Goal: Task Accomplishment & Management: Complete application form

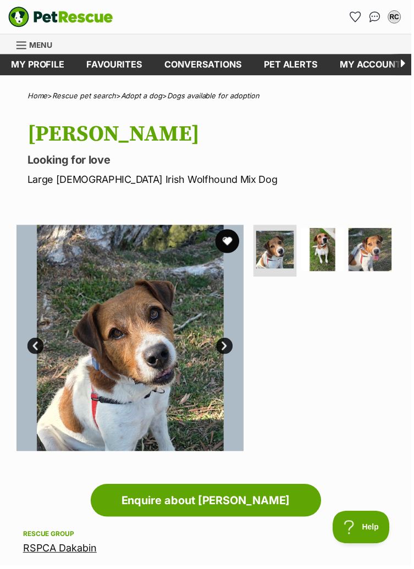
click at [229, 242] on button "favourite" at bounding box center [228, 243] width 24 height 24
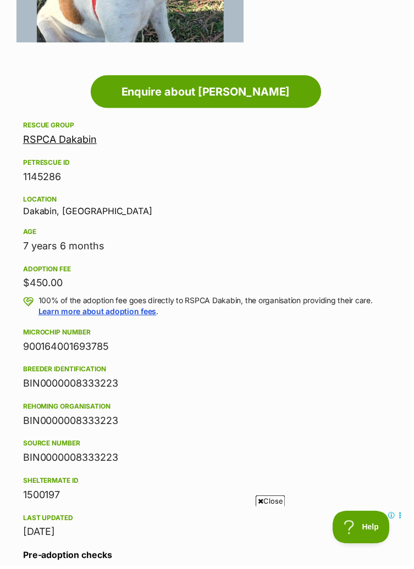
scroll to position [418, 0]
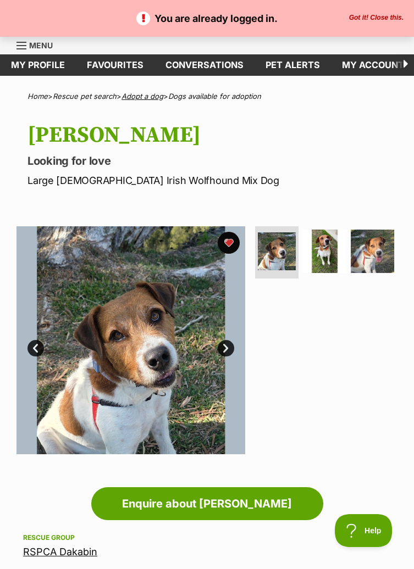
click at [144, 97] on link "Adopt a dog" at bounding box center [142, 96] width 42 height 9
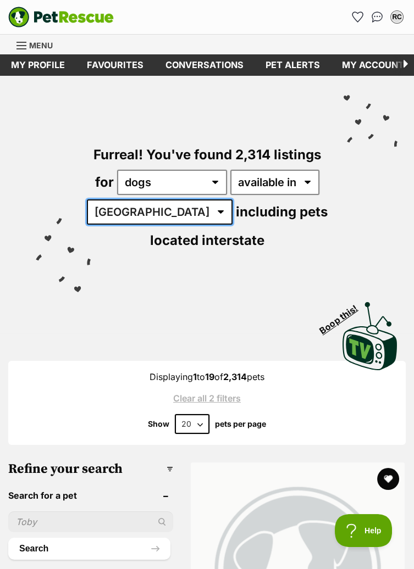
click at [161, 213] on select "Australia ACT NSW NT QLD SA TAS VIC WA" at bounding box center [160, 211] width 146 height 25
select select "QLD"
click at [95, 199] on select "Australia ACT NSW NT QLD SA TAS VIC WA" at bounding box center [160, 211] width 146 height 25
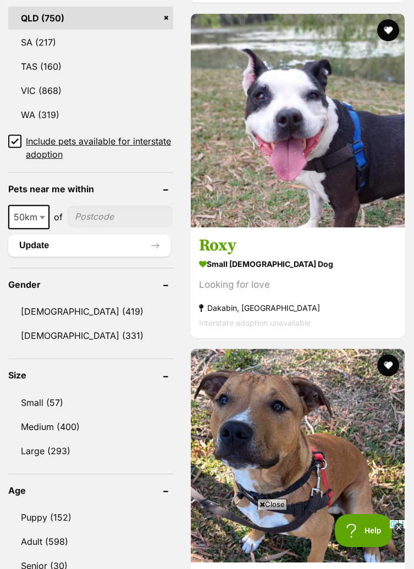
click at [132, 219] on input"] "postcode" at bounding box center [120, 216] width 106 height 21
type input"] "4304"
click at [38, 213] on span at bounding box center [43, 217] width 11 height 24
select select "100"
click at [152, 244] on button "Update" at bounding box center [89, 246] width 162 height 22
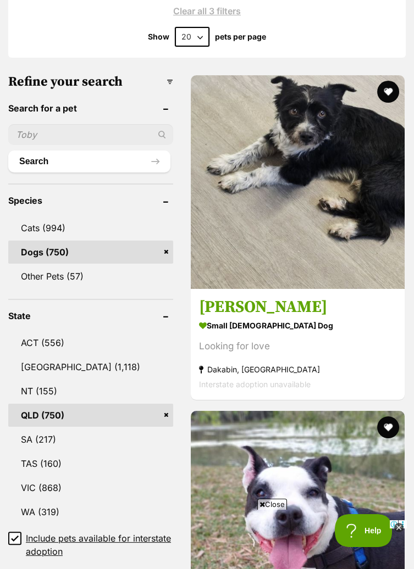
scroll to position [388, 0]
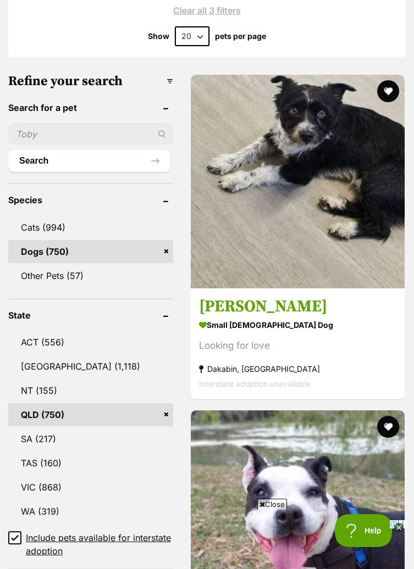
click at [71, 414] on link "QLD (750)" at bounding box center [90, 414] width 165 height 23
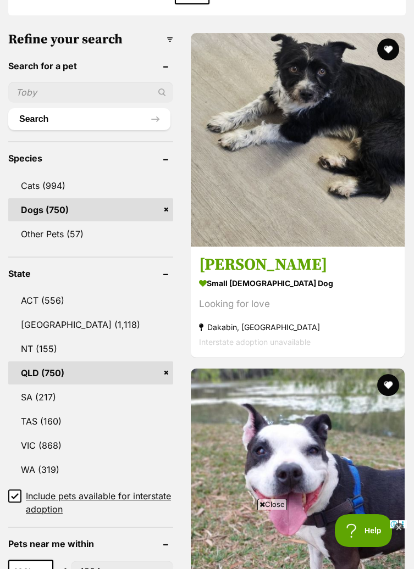
scroll to position [441, 0]
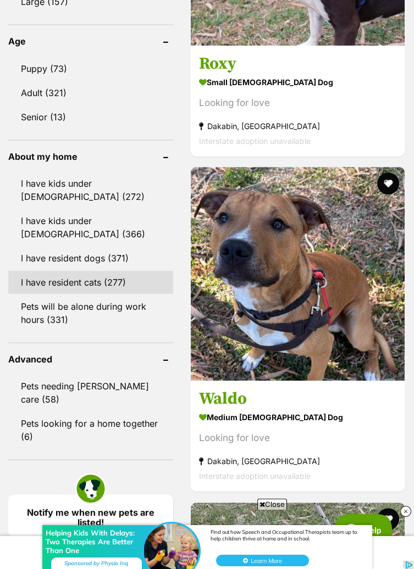
click at [97, 283] on link "I have resident cats (277)" at bounding box center [90, 282] width 165 height 23
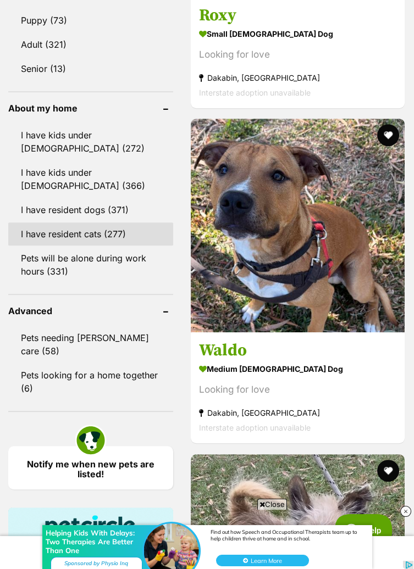
scroll to position [1018, 0]
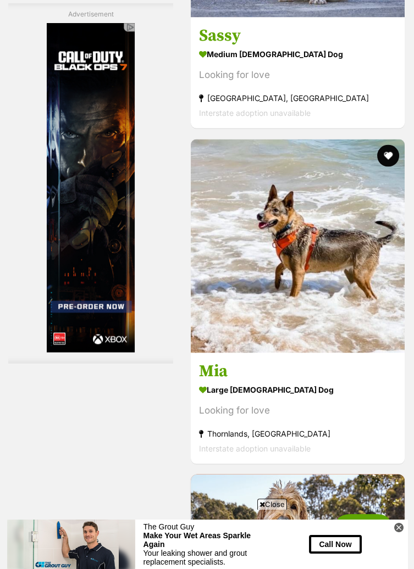
scroll to position [3563, 0]
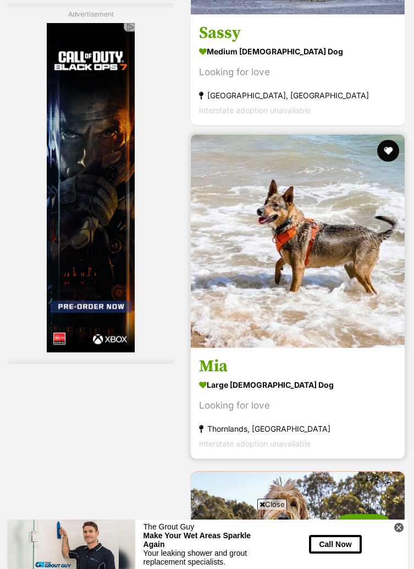
click at [325, 327] on img at bounding box center [298, 242] width 214 height 214
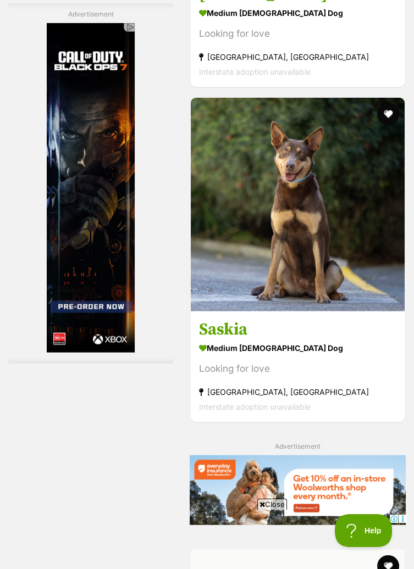
scroll to position [4580, 0]
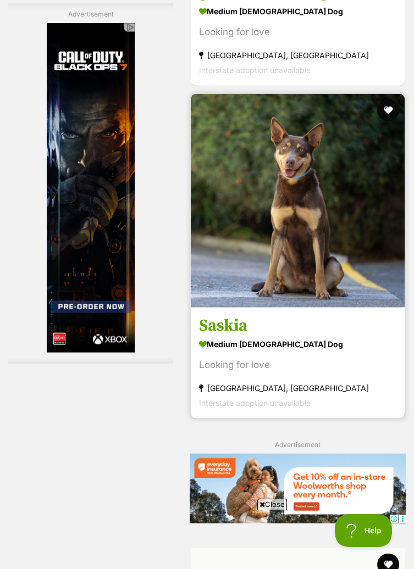
click at [329, 282] on img at bounding box center [298, 201] width 214 height 214
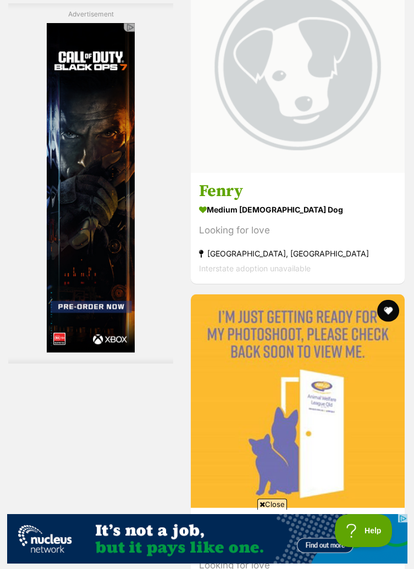
scroll to position [0, 0]
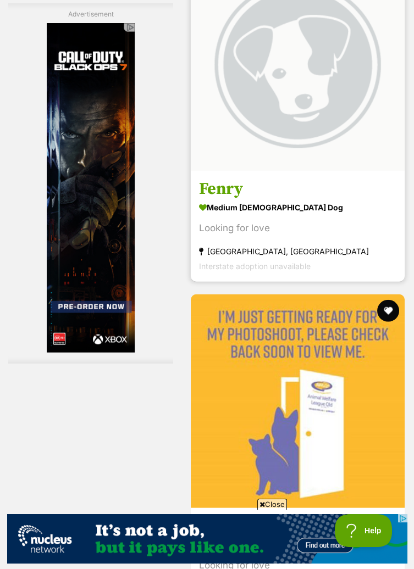
click at [308, 126] on img at bounding box center [298, 64] width 214 height 214
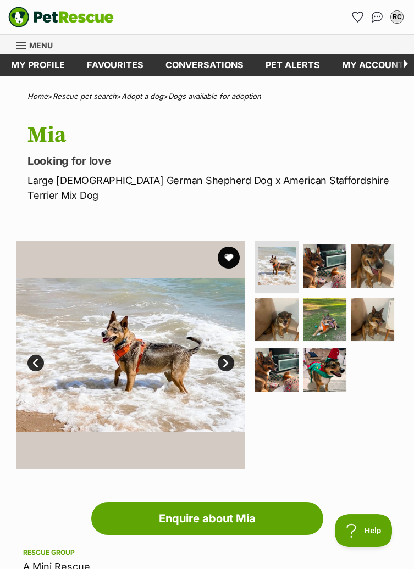
click at [228, 355] on link "Next" at bounding box center [226, 363] width 16 height 16
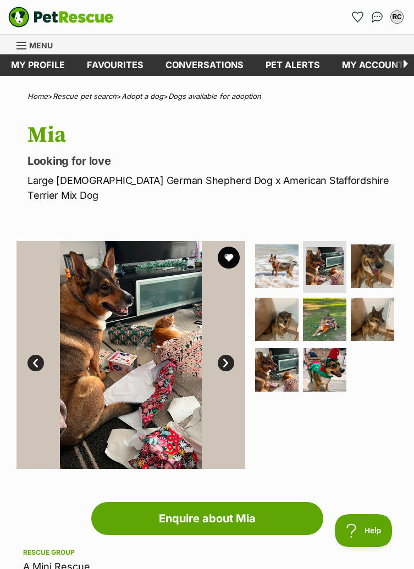
click at [227, 355] on link "Next" at bounding box center [226, 363] width 16 height 16
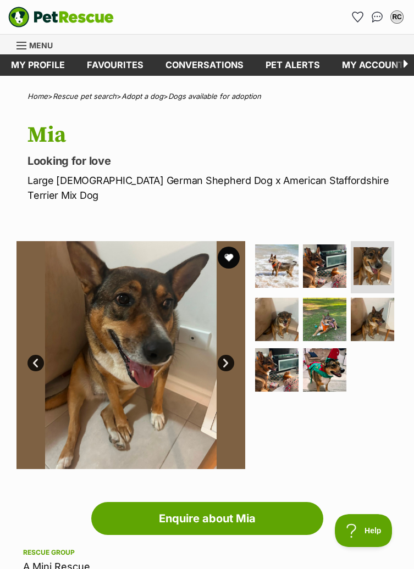
click at [228, 355] on link "Next" at bounding box center [226, 363] width 16 height 16
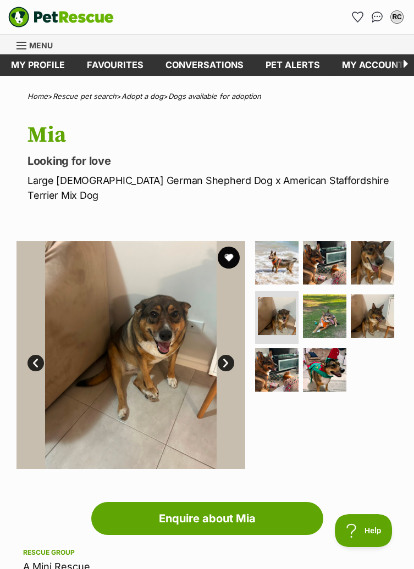
click at [232, 355] on link "Next" at bounding box center [226, 363] width 16 height 16
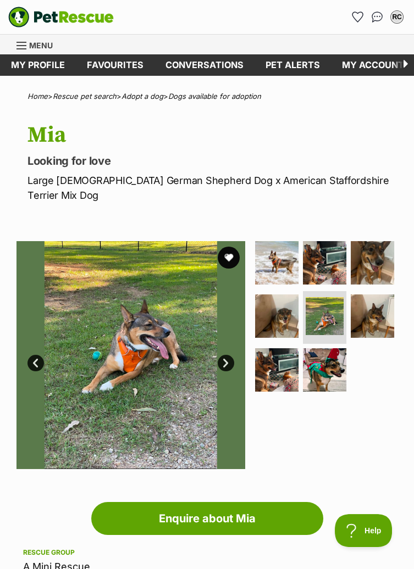
click at [226, 355] on link "Next" at bounding box center [226, 363] width 16 height 16
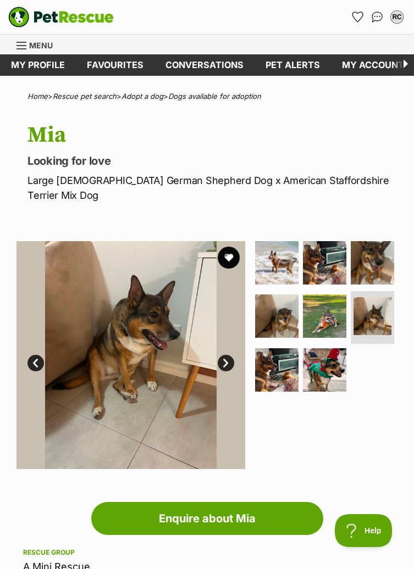
click at [226, 355] on link "Next" at bounding box center [226, 363] width 16 height 16
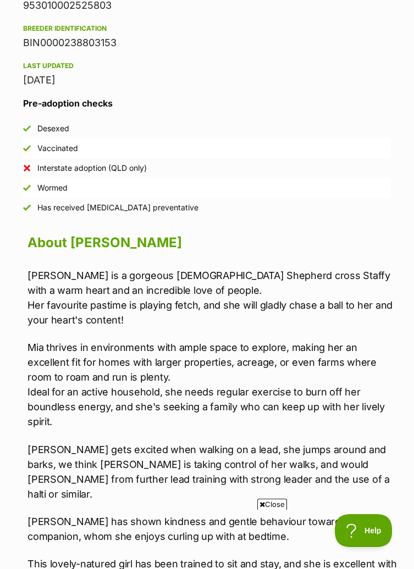
scroll to position [772, 0]
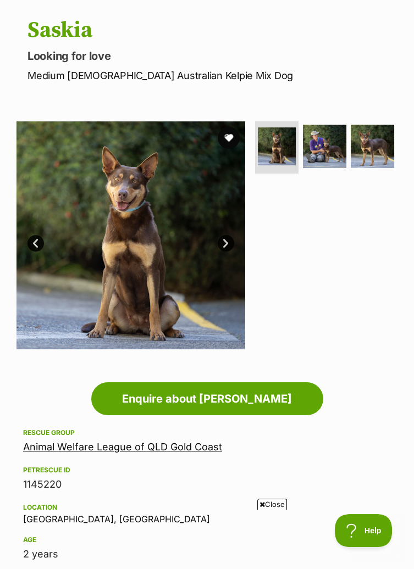
click at [227, 241] on link "Next" at bounding box center [226, 243] width 16 height 16
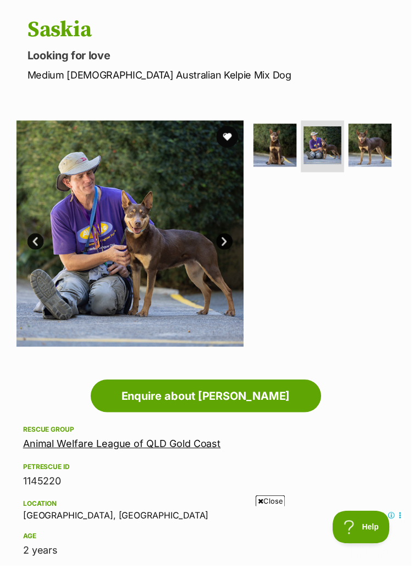
click at [229, 248] on link "Next" at bounding box center [226, 243] width 16 height 16
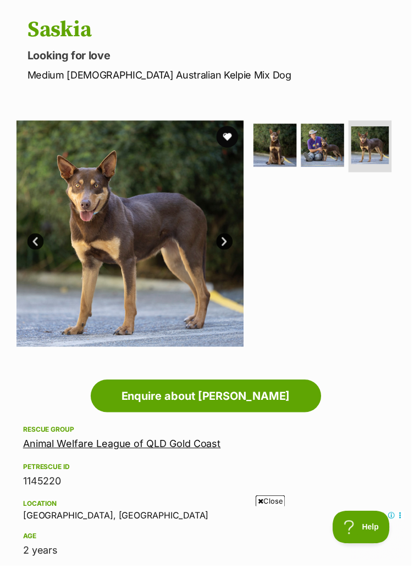
click at [230, 248] on link "Next" at bounding box center [226, 243] width 16 height 16
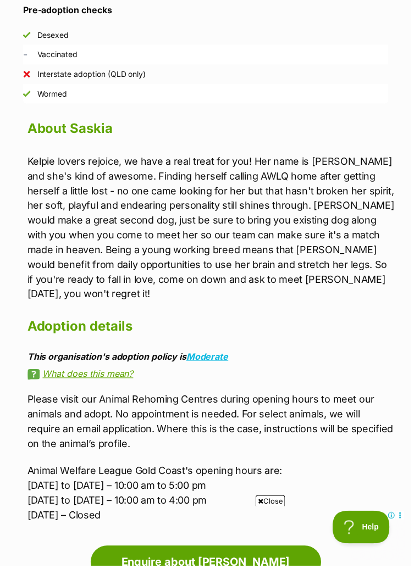
scroll to position [976, 0]
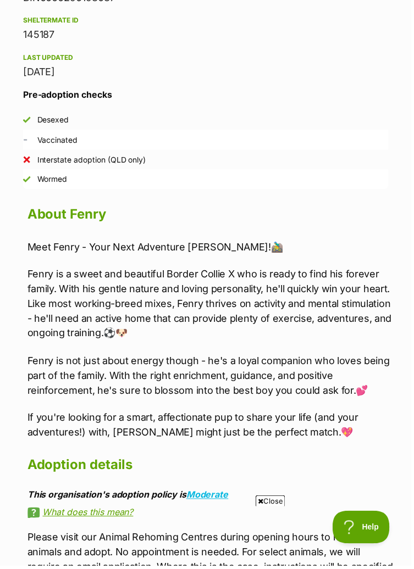
scroll to position [845, 0]
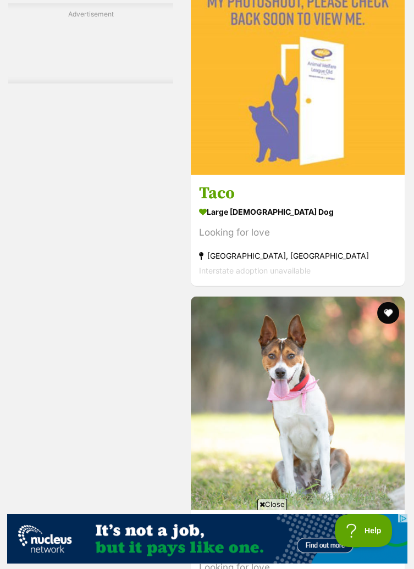
scroll to position [5502, 0]
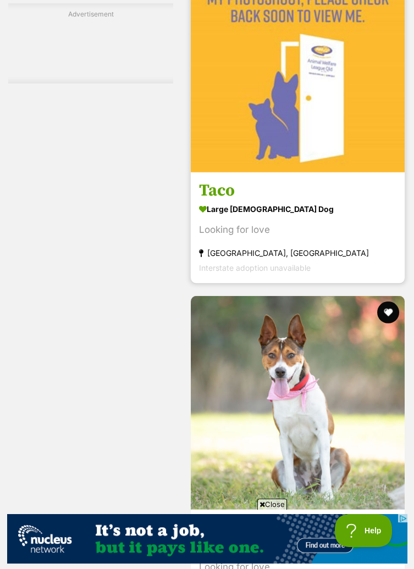
click at [279, 226] on div "Looking for love" at bounding box center [297, 229] width 197 height 15
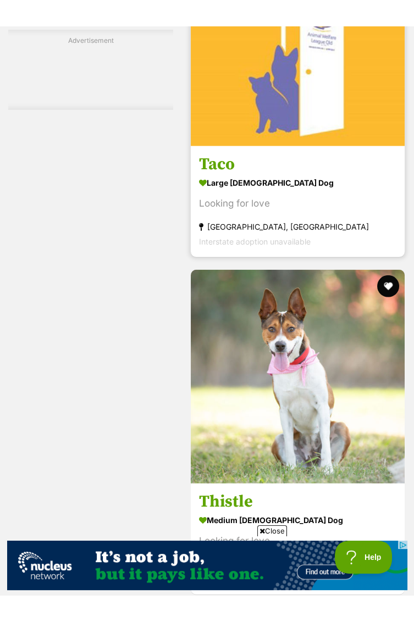
scroll to position [5560, 0]
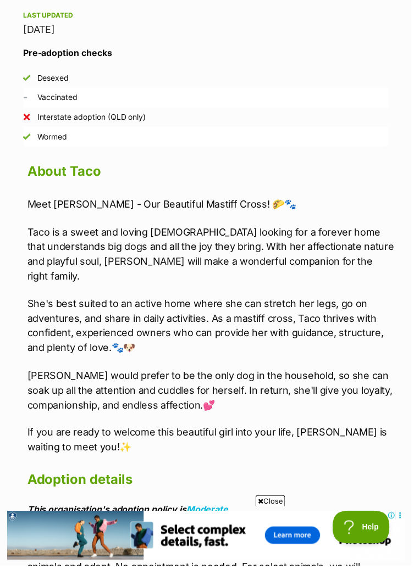
scroll to position [950, 0]
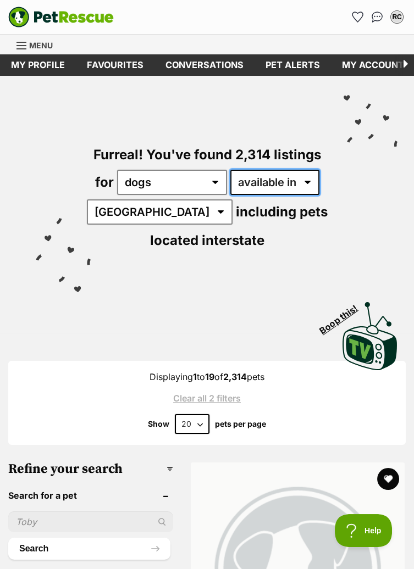
click at [302, 182] on select "available in located in" at bounding box center [274, 182] width 89 height 25
select select "disabled"
click at [230, 170] on select "available in located in" at bounding box center [274, 182] width 89 height 25
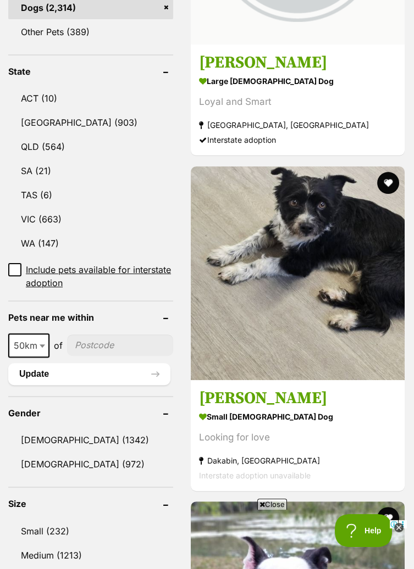
scroll to position [608, 0]
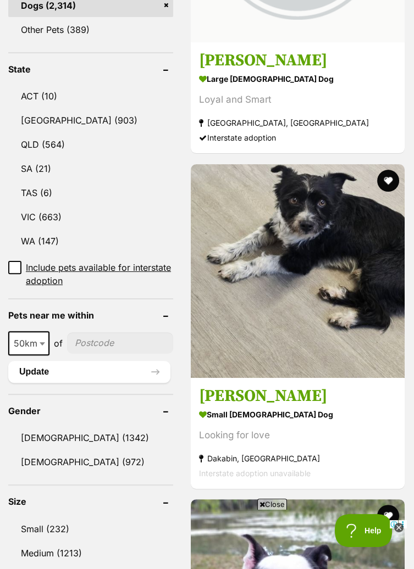
click at [42, 342] on b at bounding box center [42, 343] width 5 height 3
select select "100"
click at [114, 337] on input"] "postcode" at bounding box center [122, 342] width 102 height 21
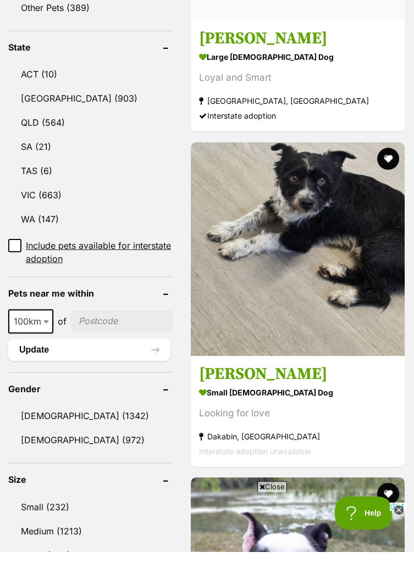
scroll to position [632, 0]
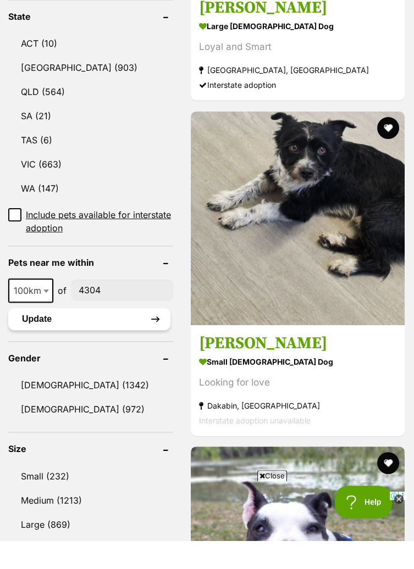
type input"] "4304"
click at [131, 349] on button "Update" at bounding box center [89, 348] width 162 height 22
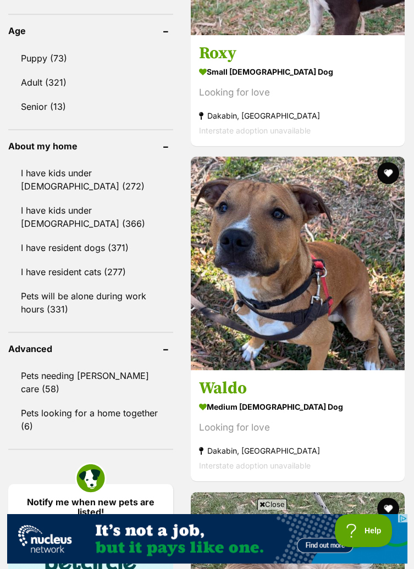
scroll to position [956, 0]
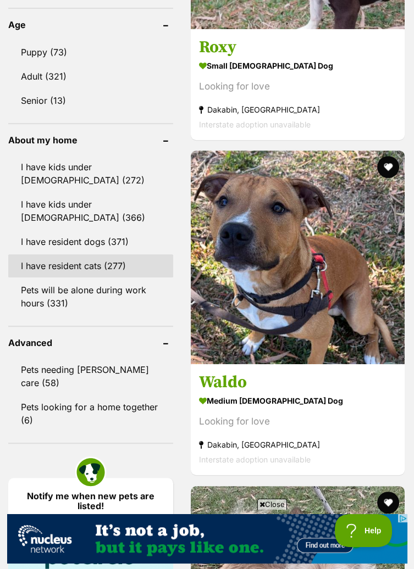
click at [101, 265] on link "I have resident cats (277)" at bounding box center [90, 265] width 165 height 23
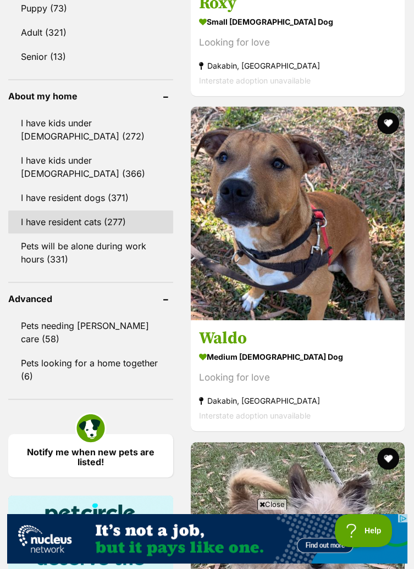
scroll to position [1009, 0]
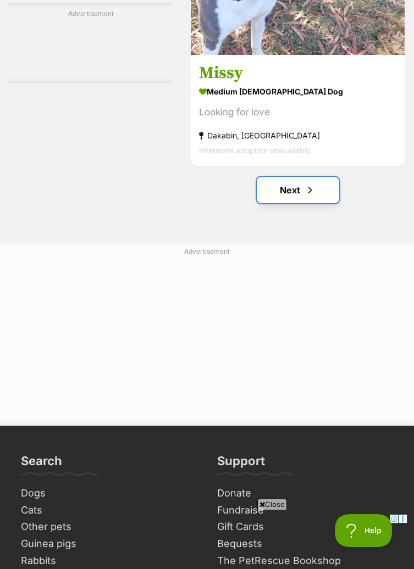
click at [315, 193] on link "Next" at bounding box center [298, 190] width 82 height 26
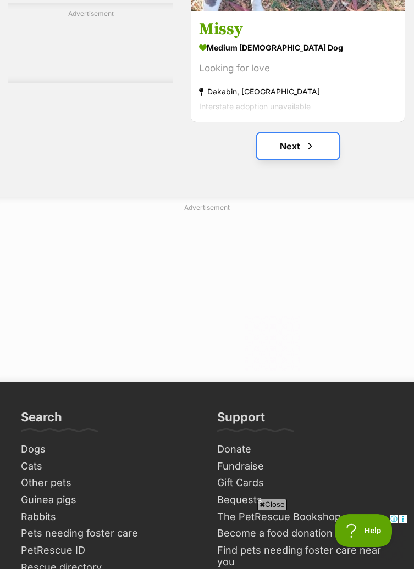
scroll to position [7711, 0]
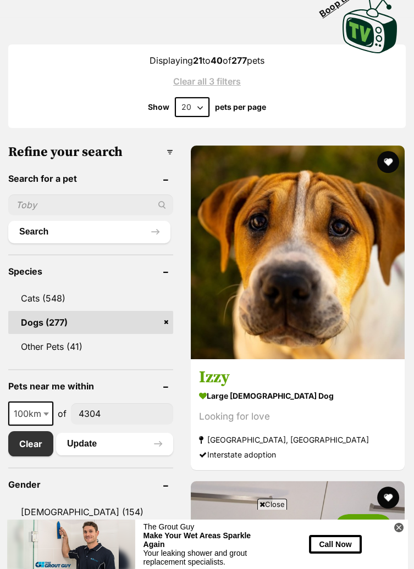
scroll to position [318, 0]
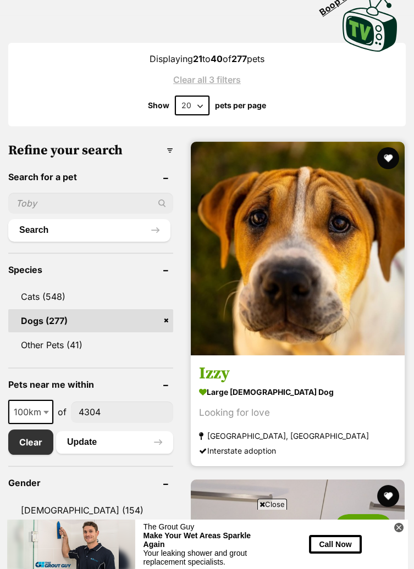
click at [325, 382] on h3 "Izzy" at bounding box center [297, 374] width 197 height 21
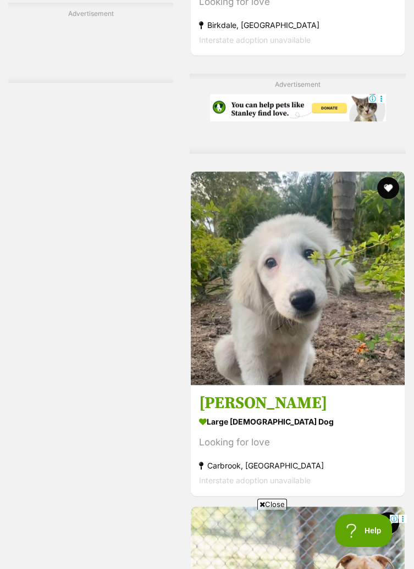
scroll to position [2408, 0]
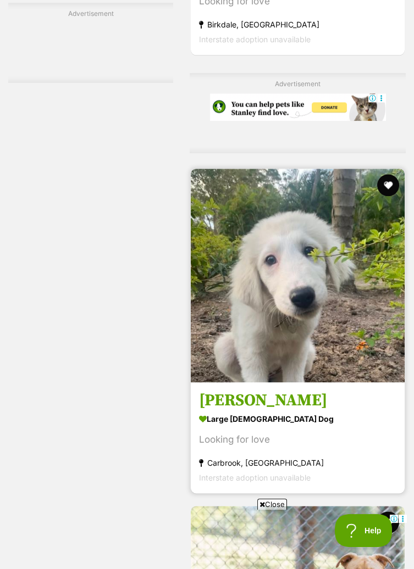
click at [311, 322] on img at bounding box center [298, 276] width 214 height 214
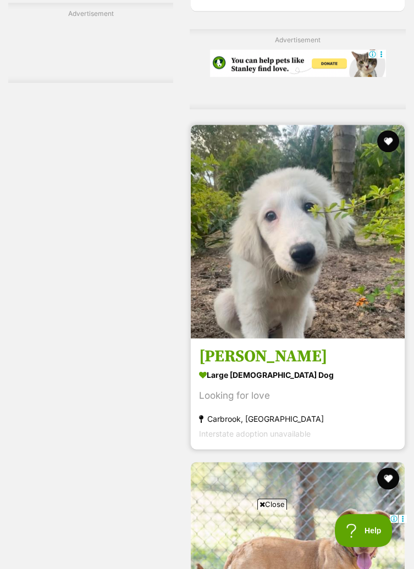
scroll to position [2461, 0]
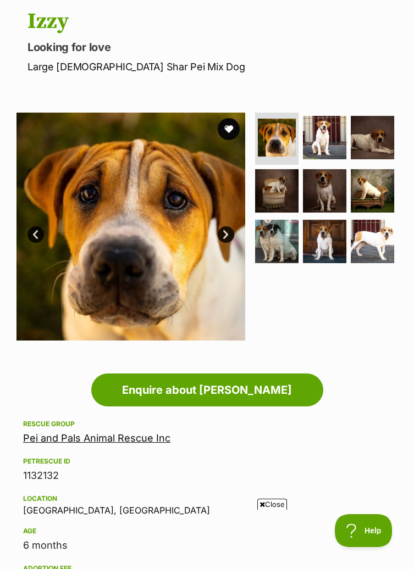
click at [229, 233] on link "Next" at bounding box center [226, 234] width 16 height 16
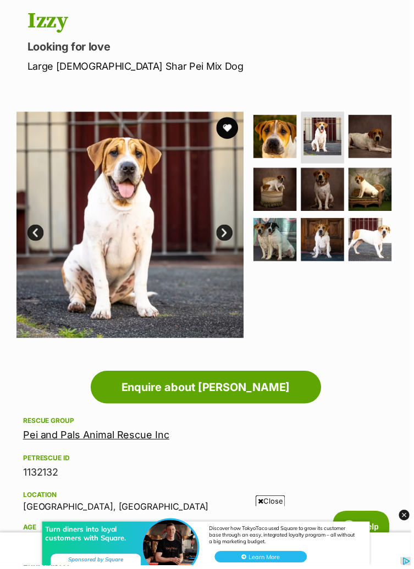
click at [224, 233] on link "Next" at bounding box center [226, 234] width 16 height 16
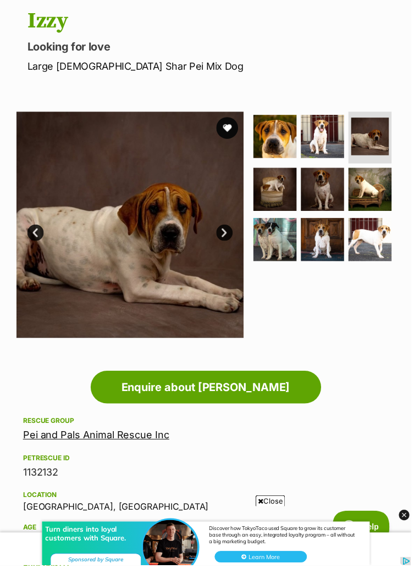
click at [230, 240] on link "Next" at bounding box center [226, 234] width 16 height 16
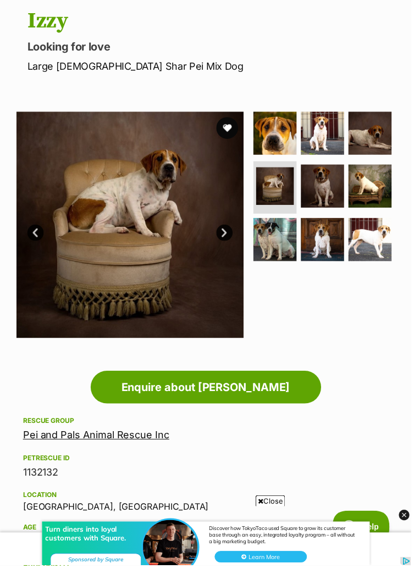
click at [230, 240] on link "Next" at bounding box center [226, 234] width 16 height 16
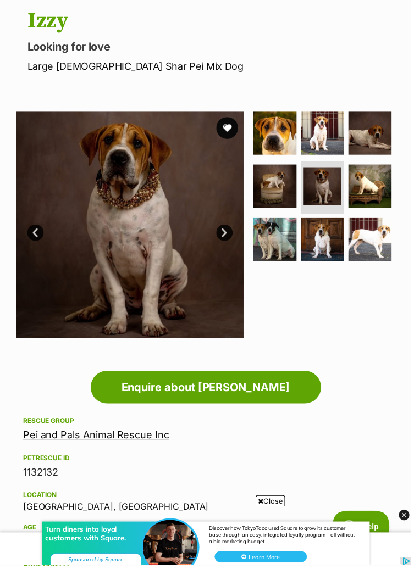
click at [230, 240] on link "Next" at bounding box center [226, 234] width 16 height 16
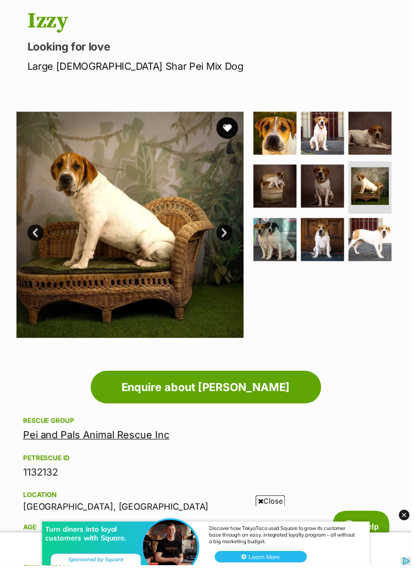
click at [230, 240] on link "Next" at bounding box center [226, 234] width 16 height 16
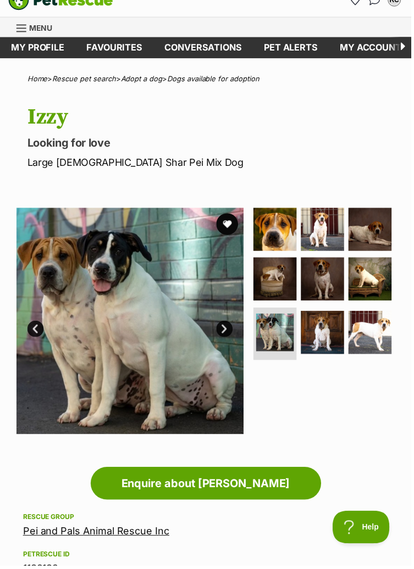
scroll to position [18, 0]
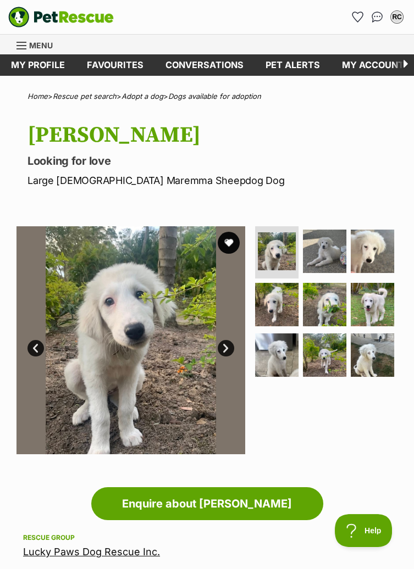
click at [227, 347] on link "Next" at bounding box center [226, 348] width 16 height 16
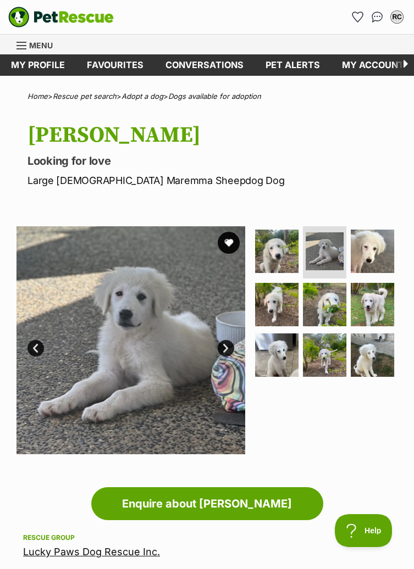
click at [230, 342] on link "Next" at bounding box center [226, 348] width 16 height 16
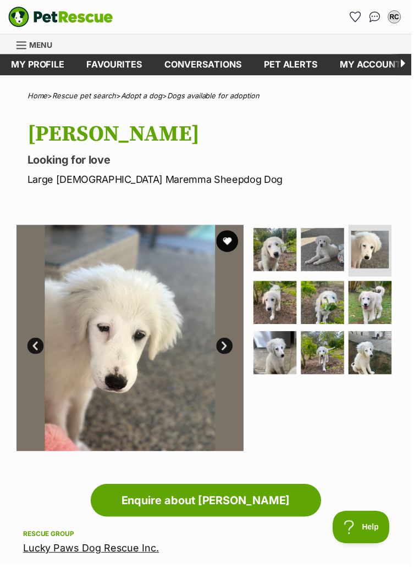
click at [229, 347] on link "Next" at bounding box center [226, 348] width 16 height 16
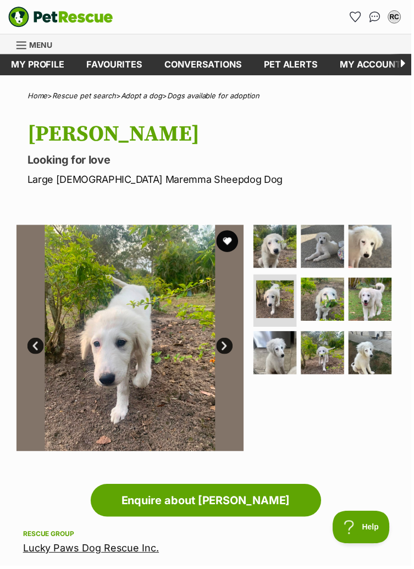
click at [229, 347] on link "Next" at bounding box center [226, 348] width 16 height 16
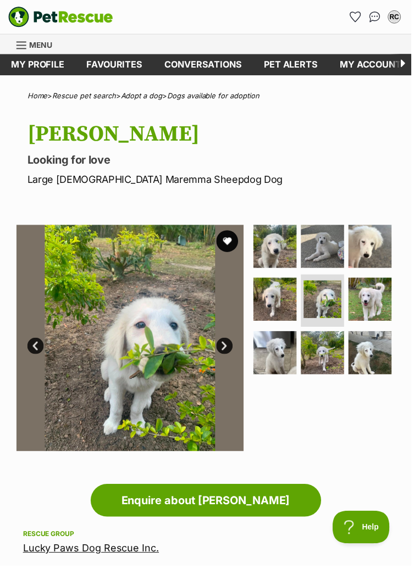
click at [231, 344] on link "Next" at bounding box center [226, 348] width 16 height 16
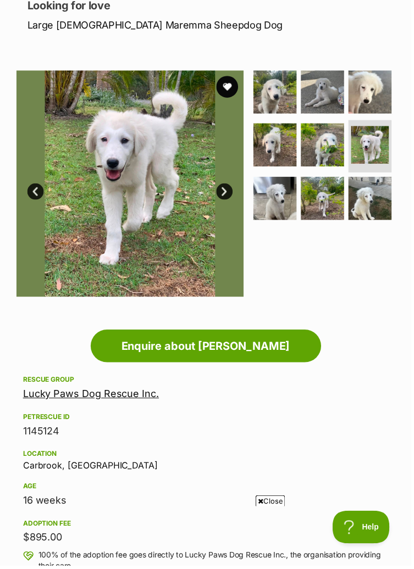
scroll to position [145, 0]
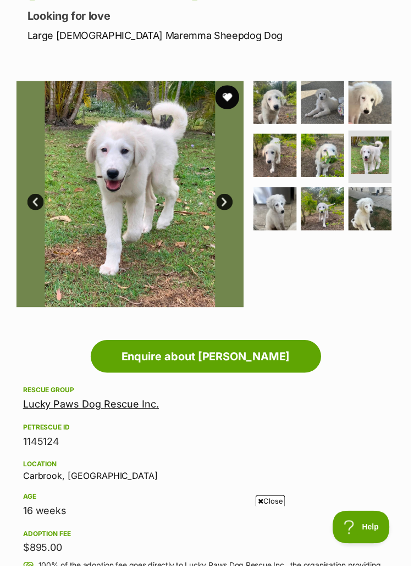
click at [225, 97] on button "favourite" at bounding box center [228, 98] width 24 height 24
click at [229, 208] on link "Next" at bounding box center [226, 203] width 16 height 16
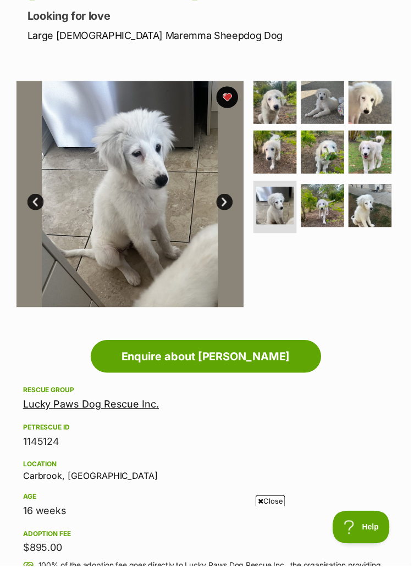
click at [220, 204] on link "Next" at bounding box center [226, 203] width 16 height 16
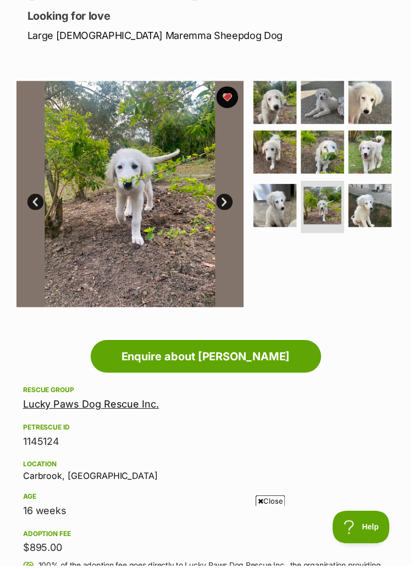
click at [224, 199] on link "Next" at bounding box center [226, 203] width 16 height 16
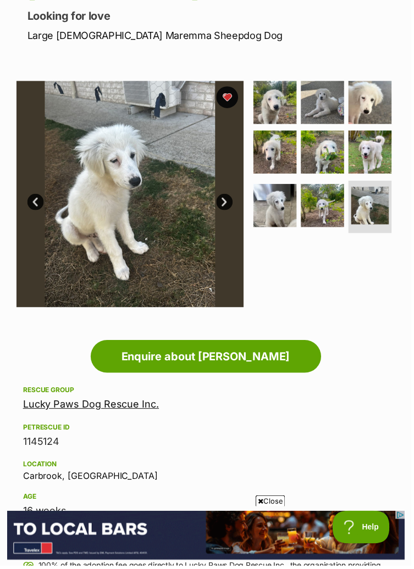
click at [229, 200] on link "Next" at bounding box center [226, 203] width 16 height 16
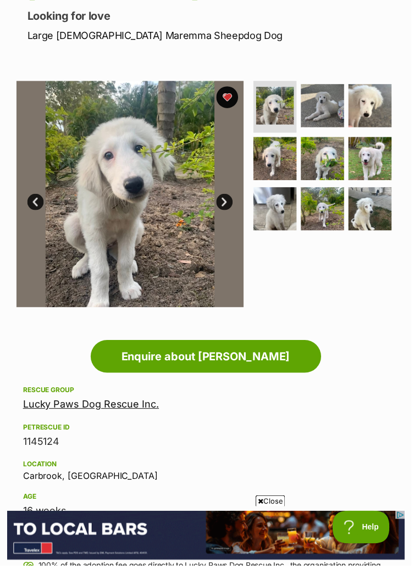
click at [220, 202] on link "Next" at bounding box center [226, 203] width 16 height 16
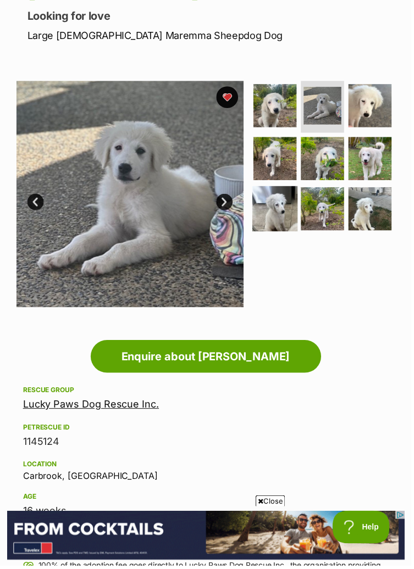
click at [283, 209] on img at bounding box center [277, 210] width 46 height 46
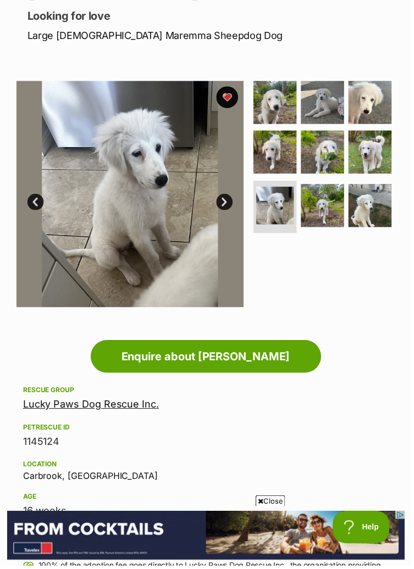
click at [221, 201] on link "Next" at bounding box center [226, 203] width 16 height 16
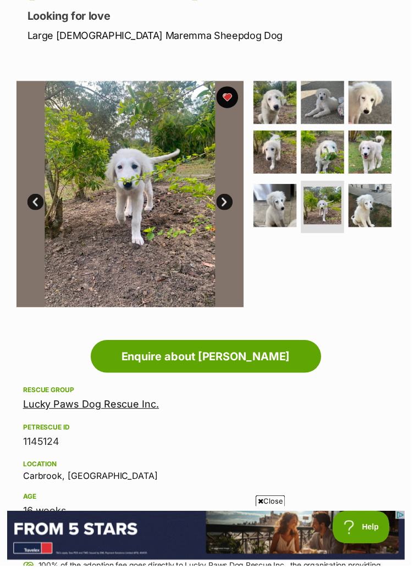
click at [223, 203] on link "Next" at bounding box center [226, 203] width 16 height 16
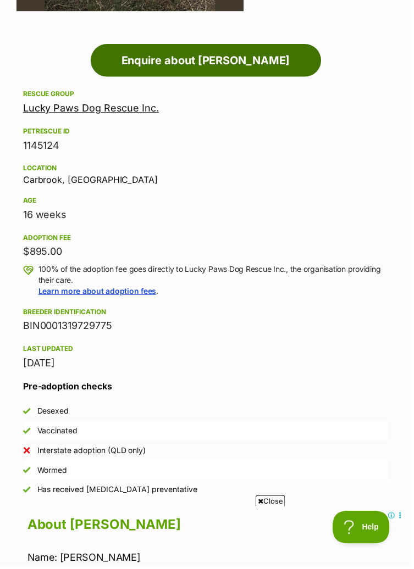
click at [201, 48] on link "Enquire about Baldwin" at bounding box center [207, 60] width 232 height 33
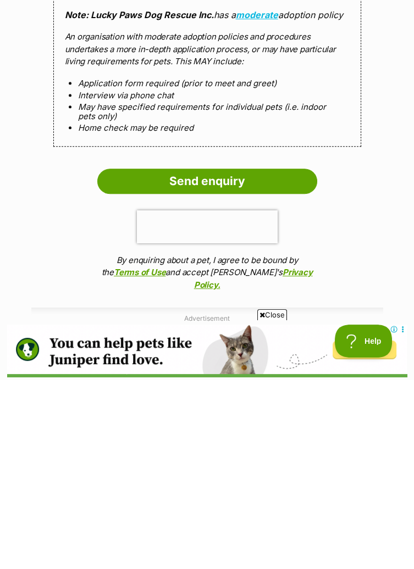
scroll to position [916, 0]
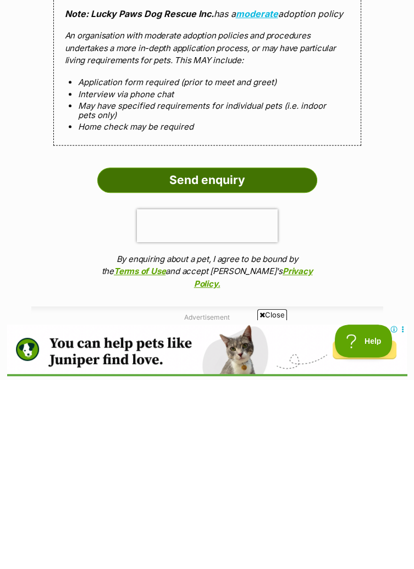
click at [151, 357] on input "Send enquiry" at bounding box center [207, 369] width 220 height 25
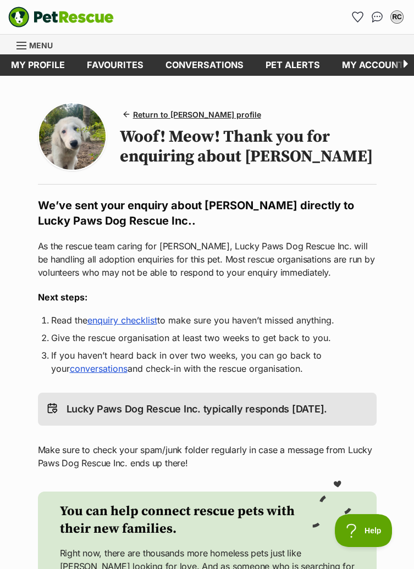
click at [114, 319] on link "enquiry checklist" at bounding box center [122, 320] width 70 height 11
click at [406, 539] on main "Return to Baldwin's profile Woof! Meow! Thank you for enquiring about Baldwin W…" at bounding box center [207, 387] width 414 height 623
click at [407, 549] on main "Return to Baldwin's profile Woof! Meow! Thank you for enquiring about Baldwin W…" at bounding box center [207, 387] width 414 height 623
click at [407, 551] on main "Return to Baldwin's profile Woof! Meow! Thank you for enquiring about Baldwin W…" at bounding box center [207, 387] width 414 height 623
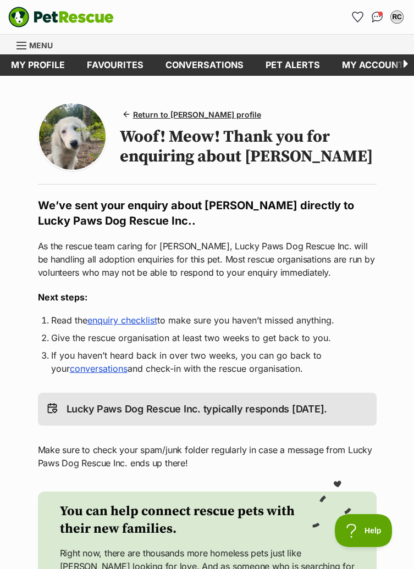
click at [408, 551] on main "Return to Baldwin's profile Woof! Meow! Thank you for enquiring about Baldwin W…" at bounding box center [207, 387] width 414 height 623
click at [409, 551] on main "Return to Baldwin's profile Woof! Meow! Thank you for enquiring about Baldwin W…" at bounding box center [207, 387] width 414 height 623
click at [407, 550] on main "Return to Baldwin's profile Woof! Meow! Thank you for enquiring about Baldwin W…" at bounding box center [207, 387] width 414 height 623
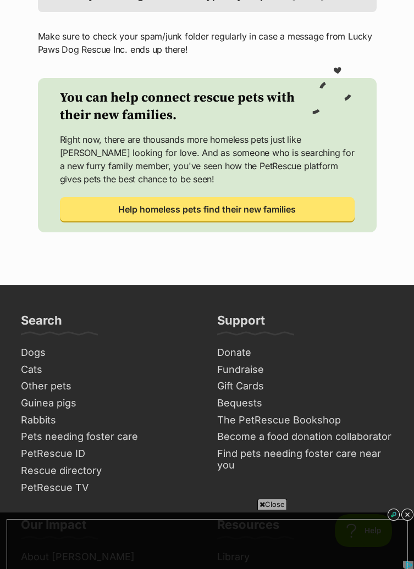
scroll to position [415, 0]
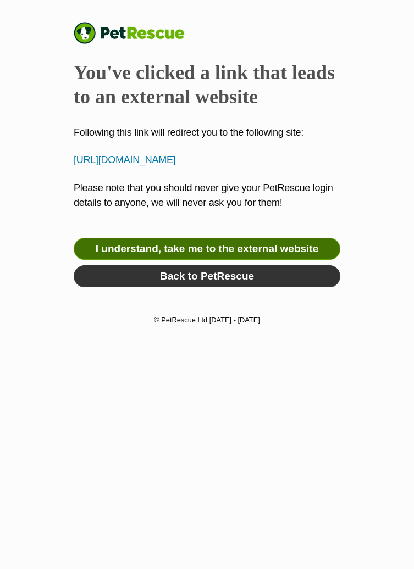
click at [315, 260] on link "I understand, take me to the external website" at bounding box center [207, 249] width 266 height 22
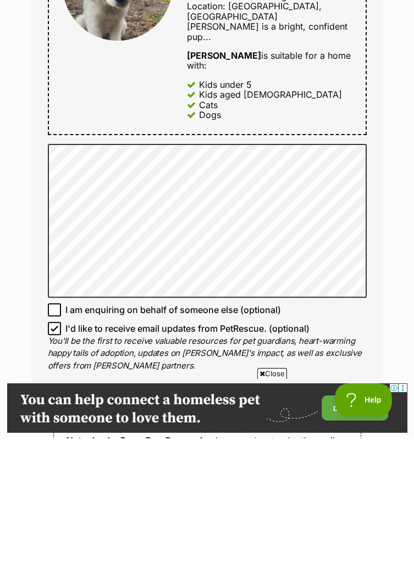
scroll to position [548, 0]
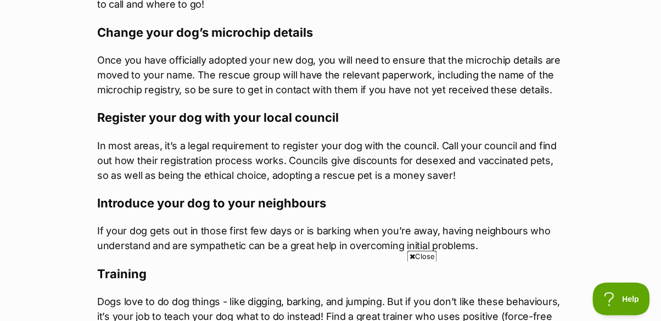
scroll to position [1570, 0]
click at [540, 294] on p "Dogs love to do dog things - like digging, barking, and jumping. But if you don…" at bounding box center [330, 316] width 467 height 44
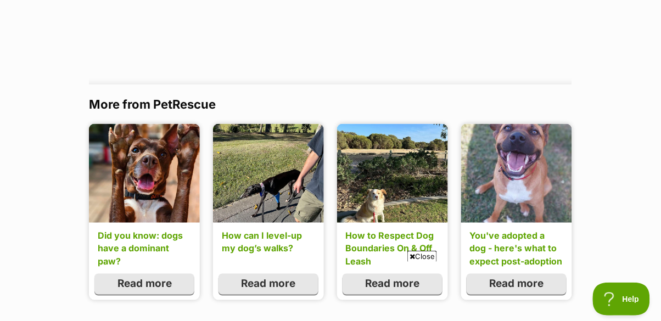
scroll to position [2105, 0]
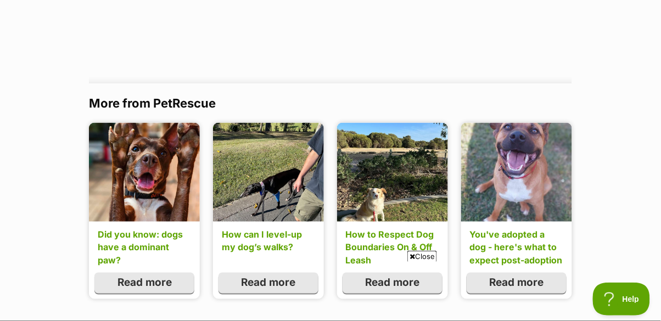
click at [543, 272] on link "Read more" at bounding box center [517, 282] width 100 height 21
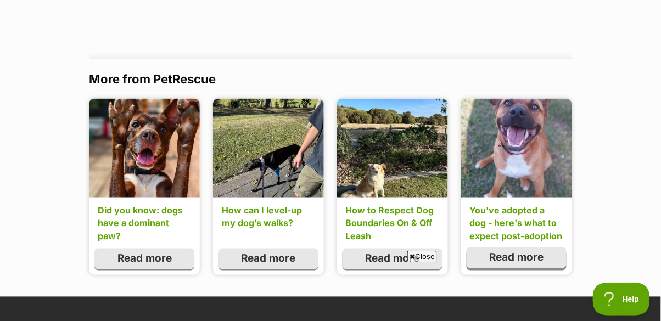
scroll to position [2151, 0]
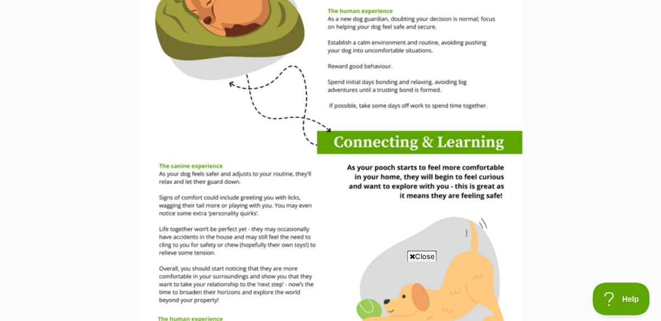
scroll to position [1401, 0]
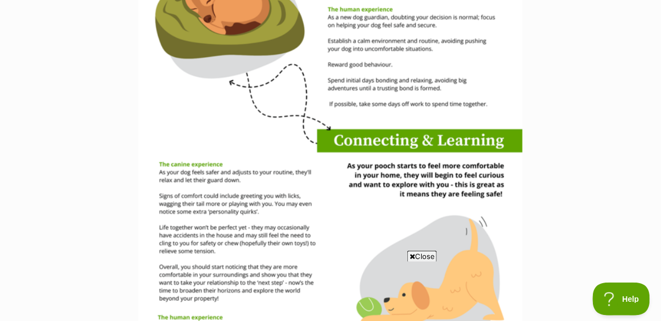
click at [554, 274] on p at bounding box center [330, 276] width 467 height 1323
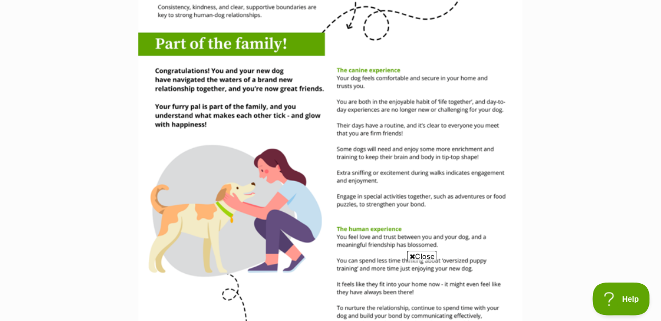
scroll to position [1897, 0]
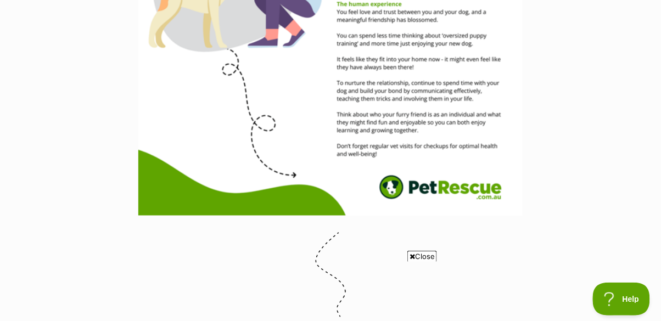
click at [557, 277] on p at bounding box center [330, 277] width 467 height 88
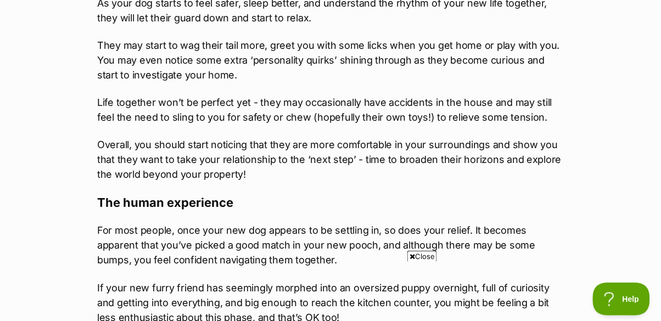
scroll to position [3242, 0]
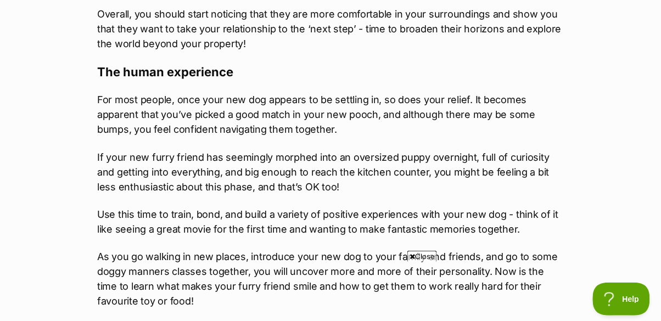
scroll to position [3373, 0]
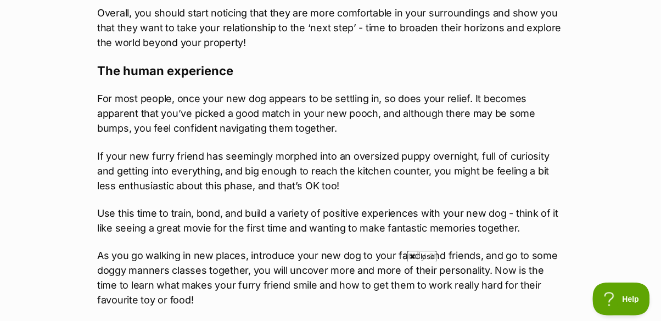
click at [554, 278] on p "As you go walking in new places, introduce your new dog to your family and frie…" at bounding box center [330, 277] width 467 height 59
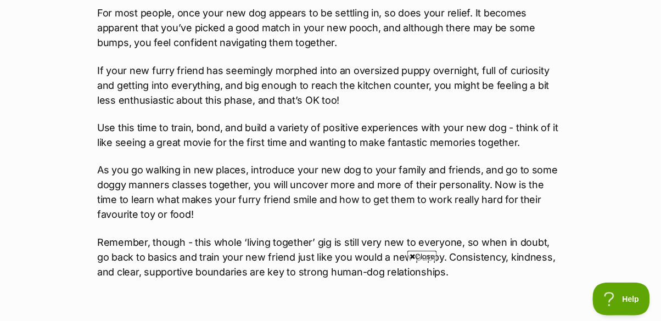
scroll to position [3460, 0]
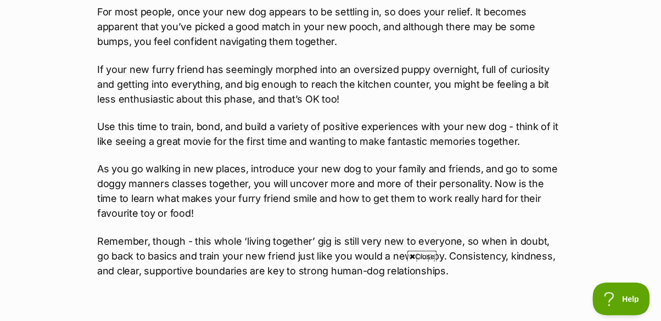
click at [554, 266] on p "Remember, though - this whole ‘living together’ gig is still very new to everyo…" at bounding box center [330, 263] width 467 height 59
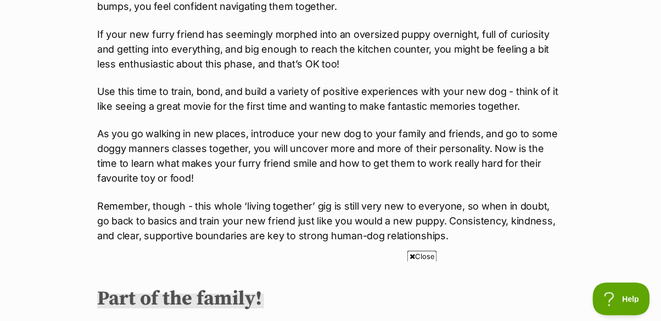
scroll to position [3499, 0]
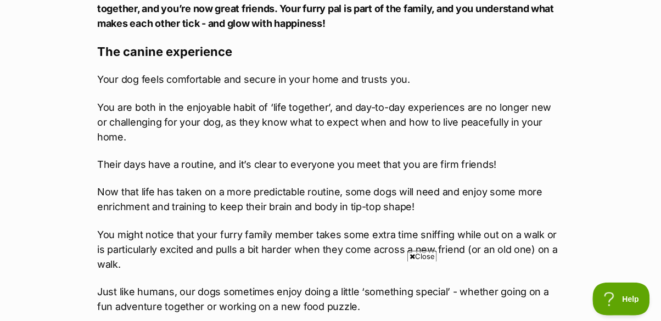
click at [554, 285] on p "Just like humans, our dogs sometimes enjoy doing a little ‘something special’ -…" at bounding box center [330, 300] width 467 height 30
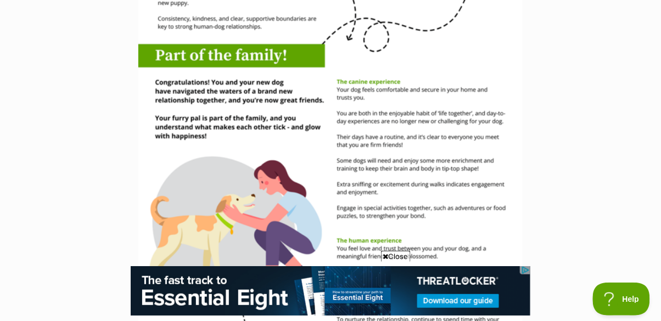
scroll to position [0, 0]
